Goal: Information Seeking & Learning: Learn about a topic

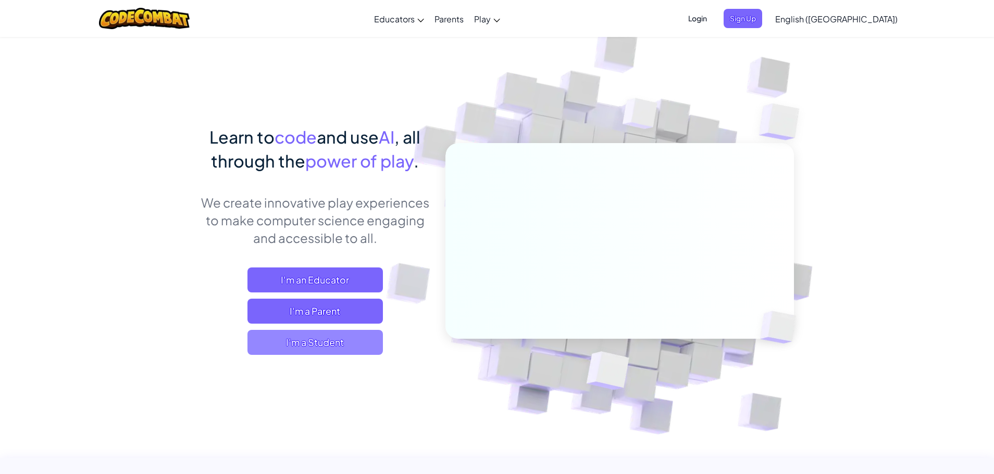
click at [290, 345] on span "I'm a Student" at bounding box center [314, 342] width 135 height 25
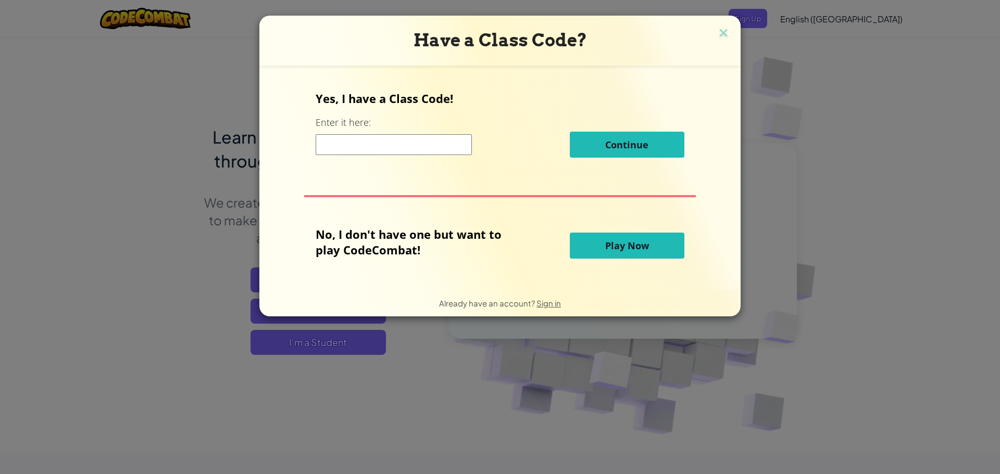
click at [645, 259] on button "Play Now" at bounding box center [627, 246] width 115 height 26
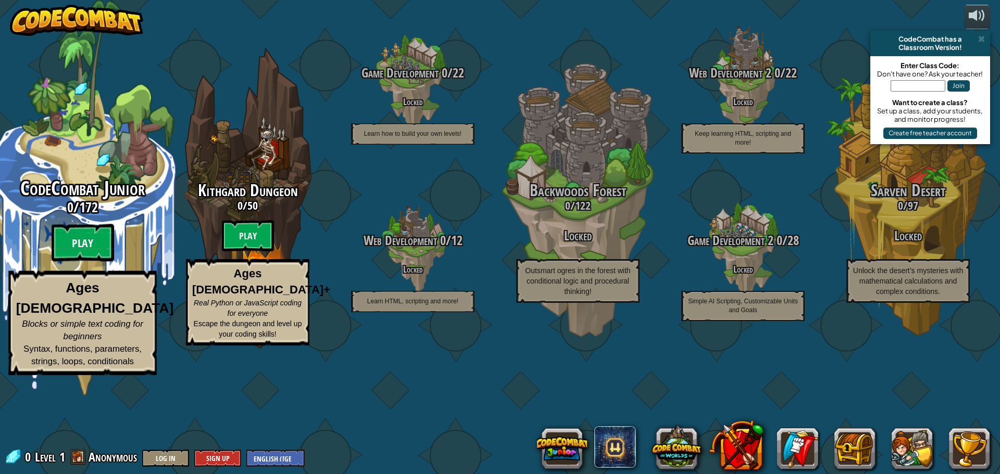
click at [80, 262] on btn "Play" at bounding box center [83, 242] width 62 height 37
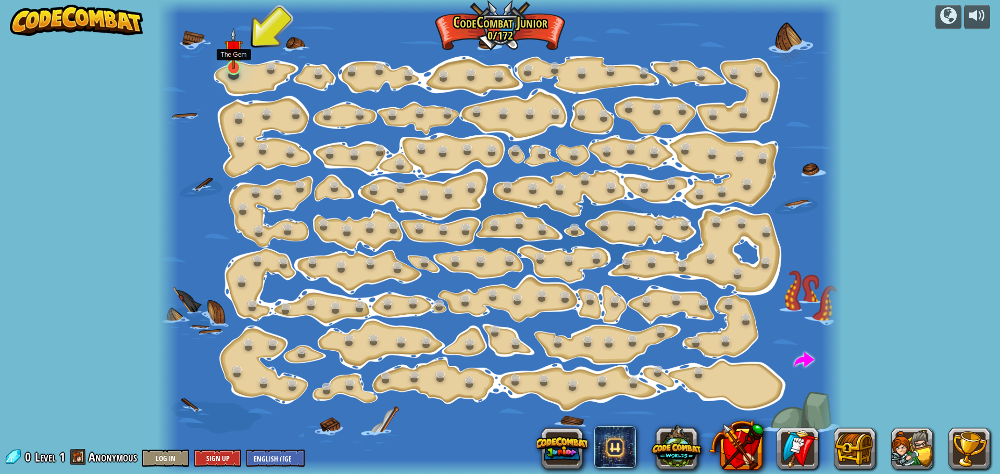
click at [234, 68] on img at bounding box center [233, 48] width 18 height 41
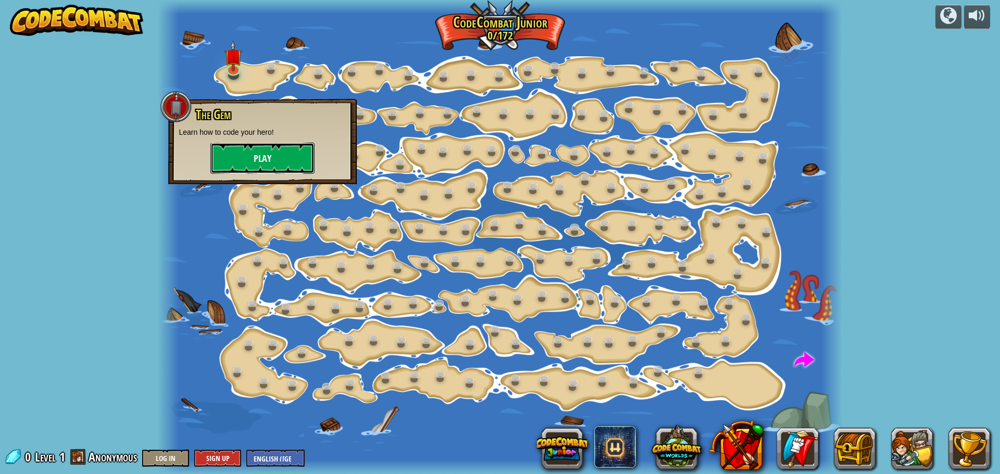
click at [258, 159] on button "Play" at bounding box center [262, 158] width 104 height 31
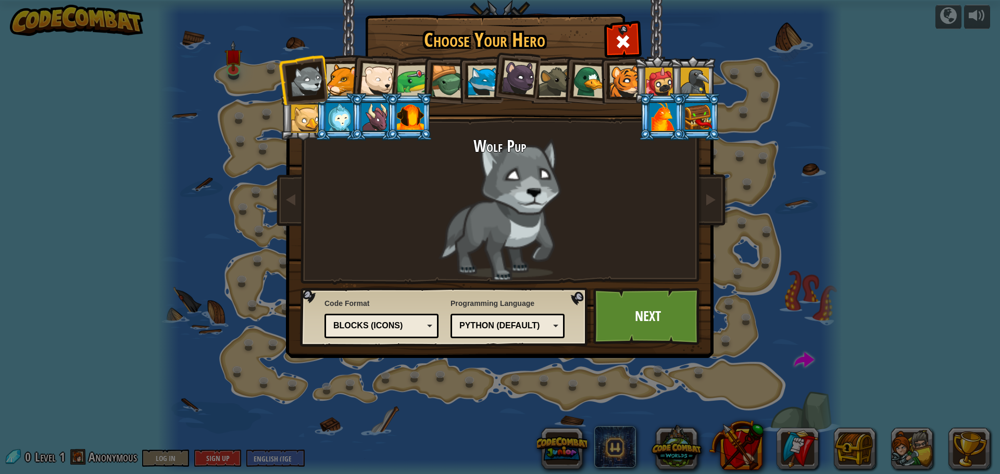
click at [982, 9] on div "Choose Your Hero 0 Wolf Pup Cougar Polar Bear Cub Frog Turtle Blue Fox Panther …" at bounding box center [500, 237] width 1000 height 474
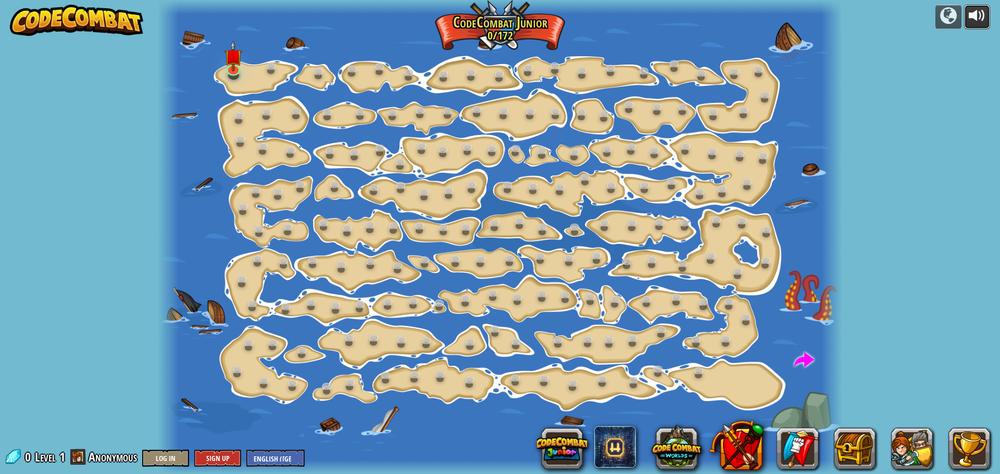
click at [978, 10] on div at bounding box center [977, 15] width 17 height 17
click at [225, 72] on link at bounding box center [233, 67] width 21 height 21
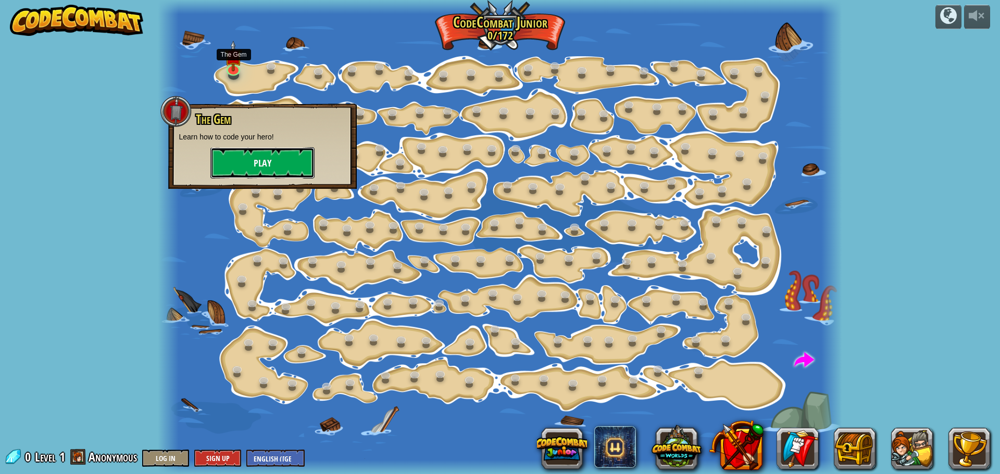
click at [265, 168] on button "Play" at bounding box center [262, 162] width 104 height 31
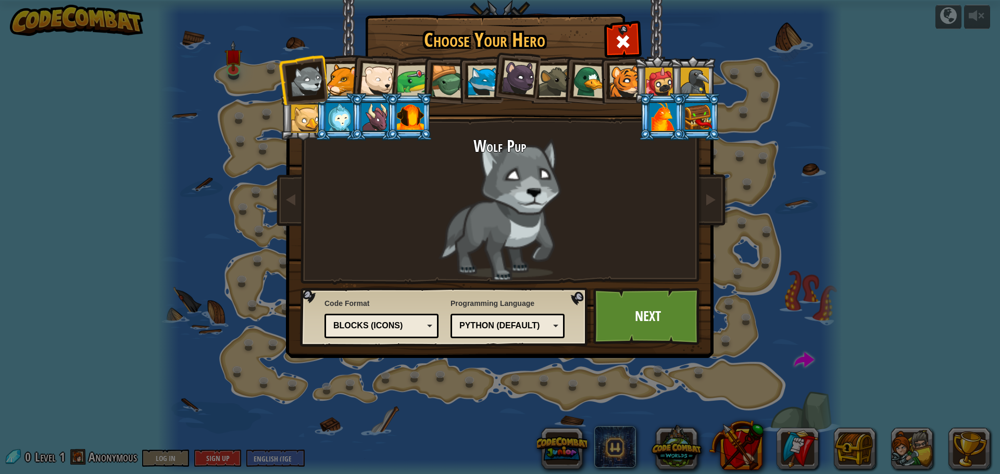
click at [342, 74] on div at bounding box center [342, 80] width 32 height 32
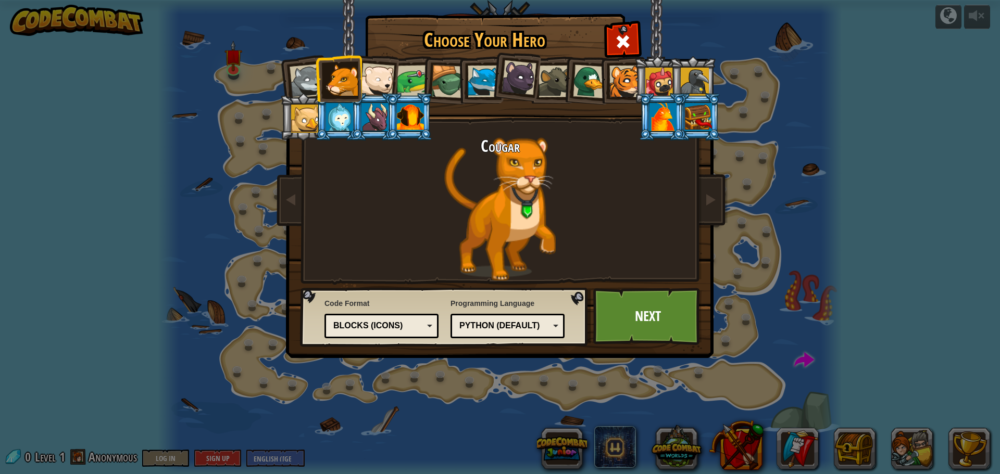
click at [629, 77] on div at bounding box center [625, 82] width 32 height 32
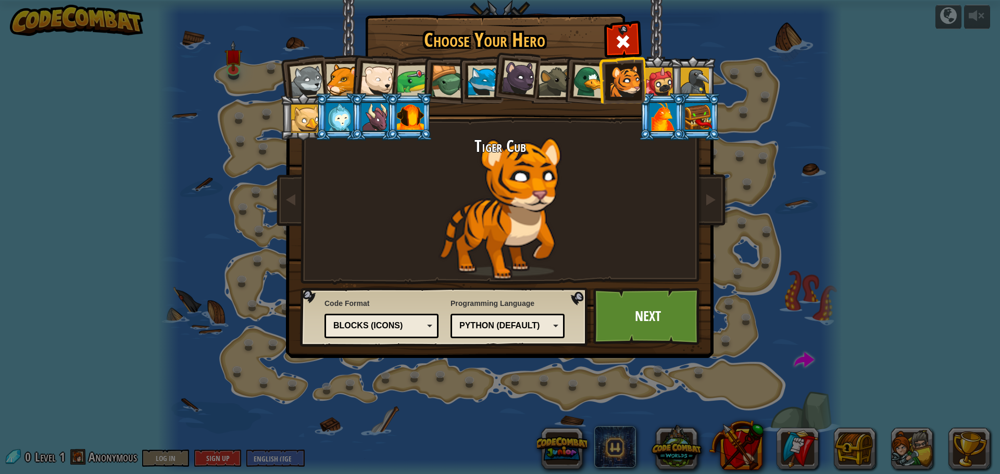
click at [396, 324] on div "Blocks (Icons)" at bounding box center [378, 326] width 90 height 12
click at [555, 334] on div "Python (Default)" at bounding box center [507, 326] width 101 height 16
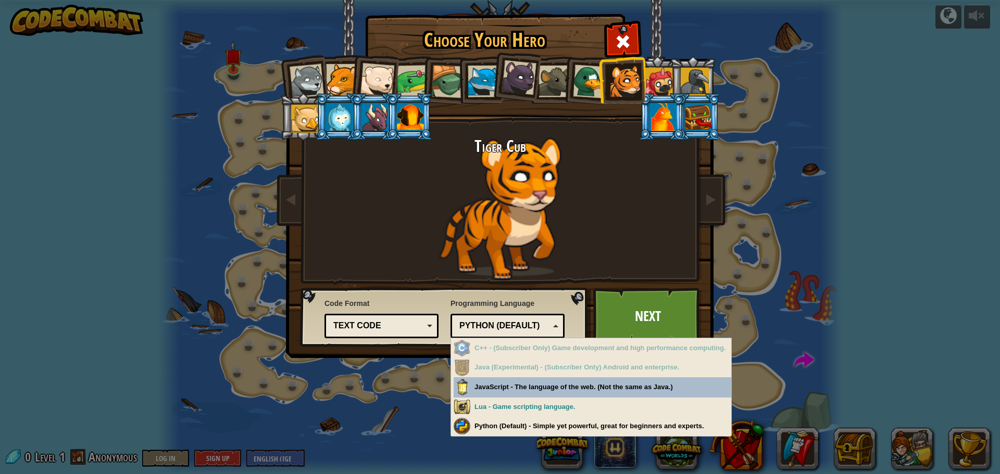
click at [553, 328] on div "Python (Default)" at bounding box center [507, 326] width 101 height 16
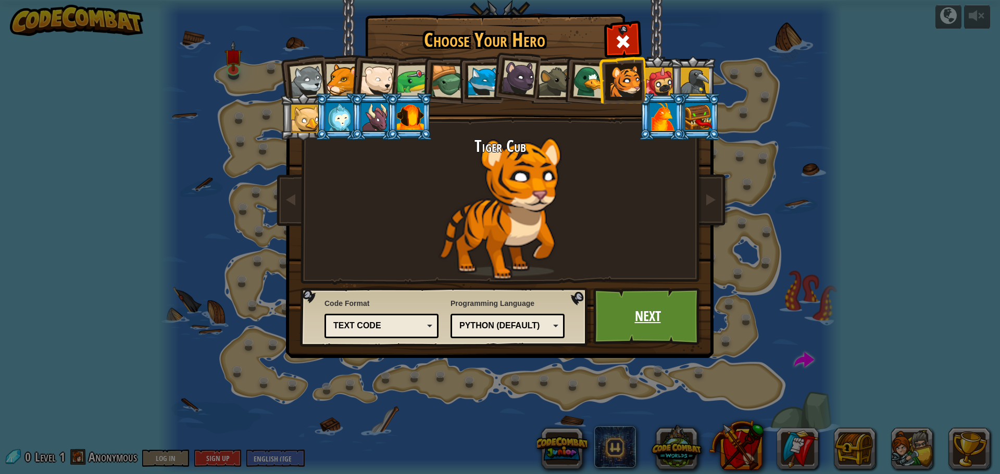
click at [639, 308] on link "Next" at bounding box center [647, 316] width 109 height 57
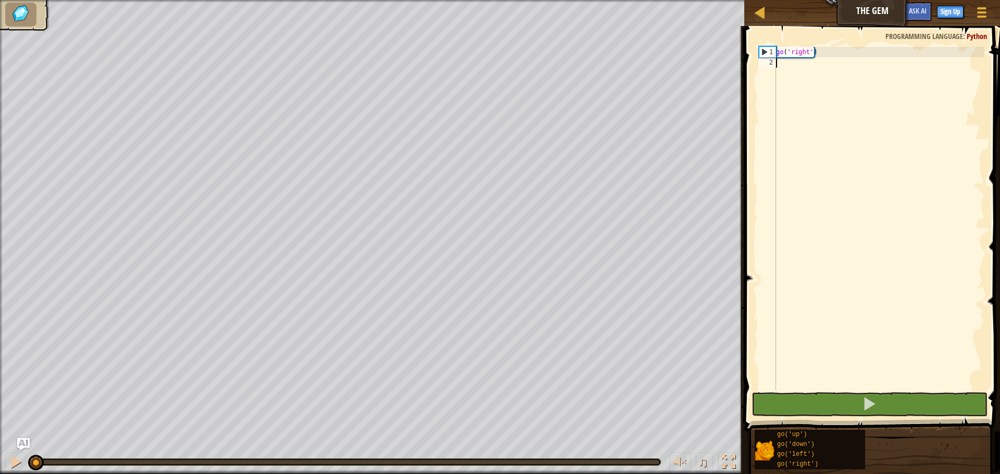
click at [767, 54] on div "1" at bounding box center [767, 52] width 17 height 10
type textarea "go('right')"
click at [795, 64] on div "go ( 'right' )" at bounding box center [879, 229] width 210 height 365
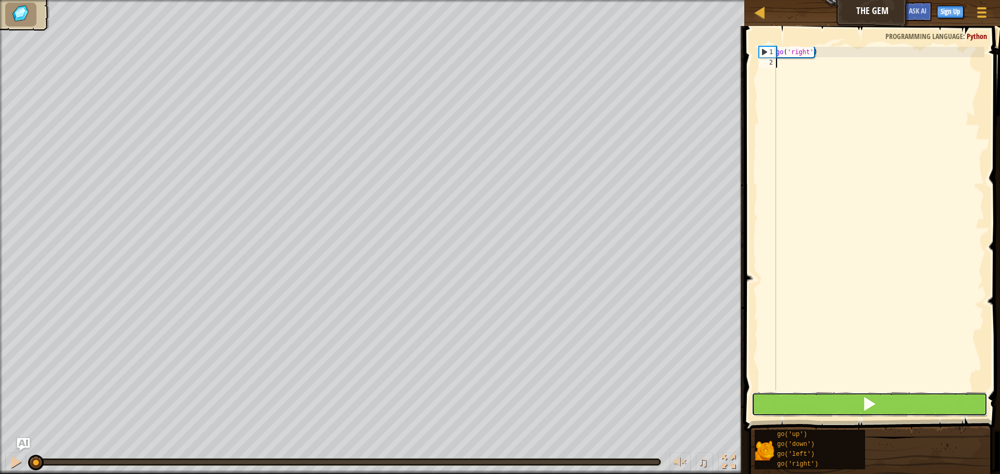
click at [849, 414] on button at bounding box center [869, 405] width 236 height 24
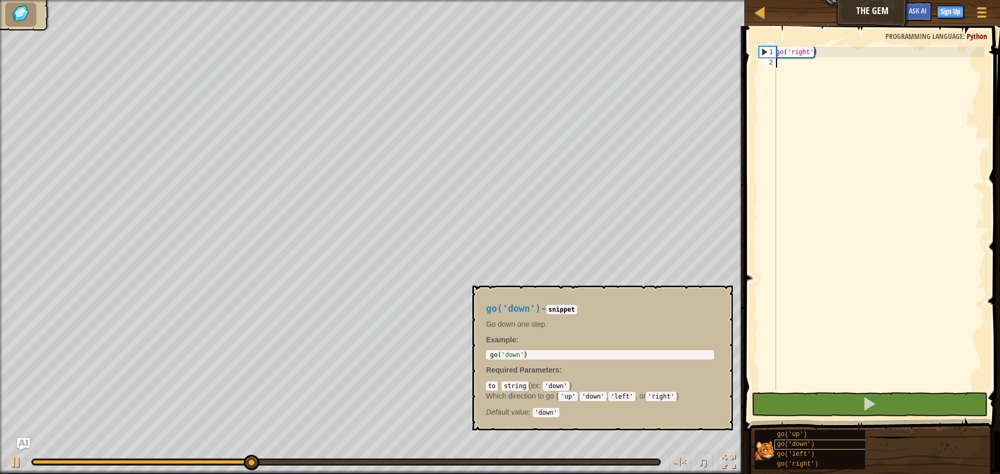
click at [812, 448] on div "go('down')" at bounding box center [824, 445] width 100 height 10
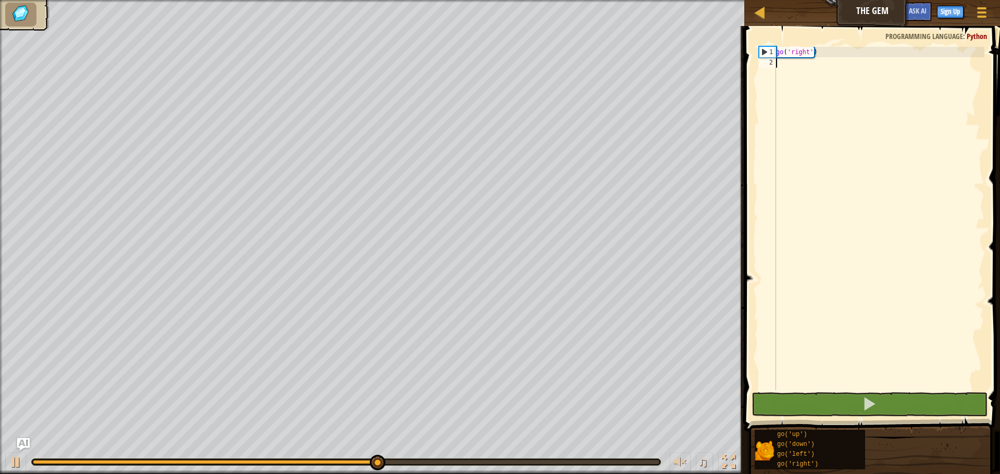
click at [809, 308] on div "go ( 'right' )" at bounding box center [879, 229] width 210 height 365
